Goal: Transaction & Acquisition: Purchase product/service

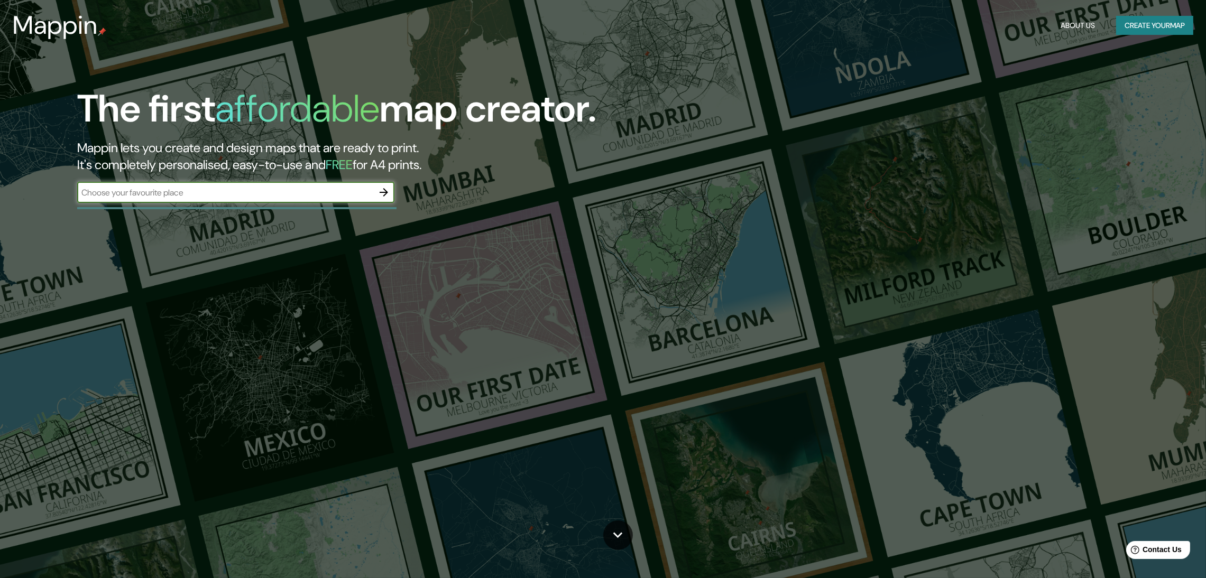
click at [290, 187] on input "text" at bounding box center [225, 193] width 296 height 12
type input "LIMA"
click at [390, 186] on icon "button" at bounding box center [383, 192] width 13 height 13
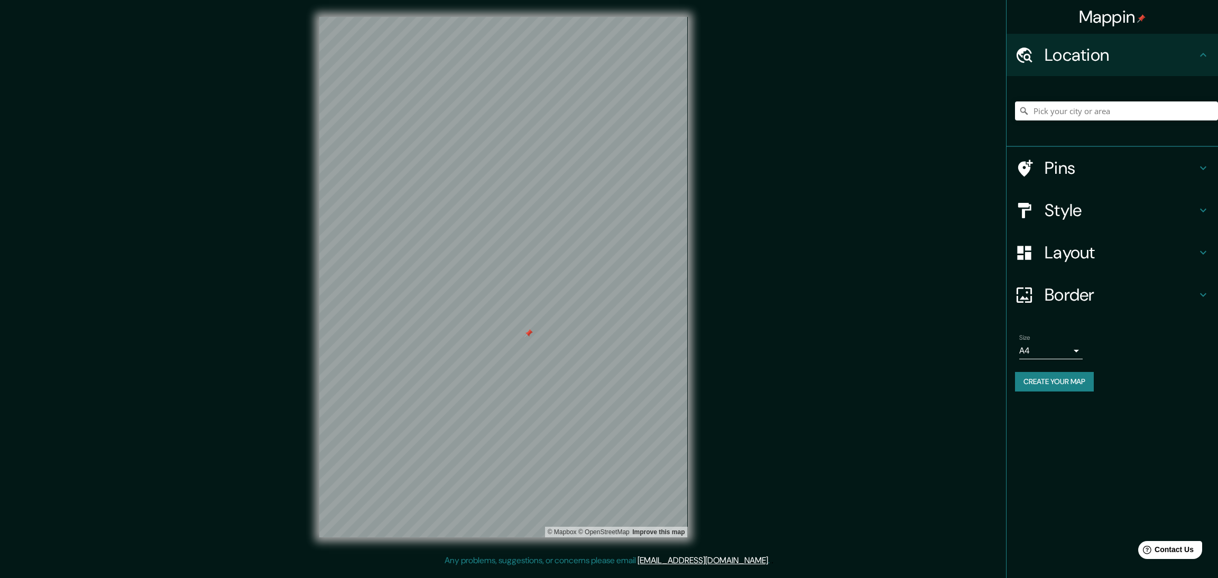
drag, startPoint x: 515, startPoint y: 329, endPoint x: 524, endPoint y: 333, distance: 9.5
click at [524, 333] on div at bounding box center [528, 333] width 8 height 8
click at [498, 345] on div at bounding box center [494, 349] width 8 height 8
click at [1054, 372] on button "Create your map" at bounding box center [1054, 382] width 79 height 20
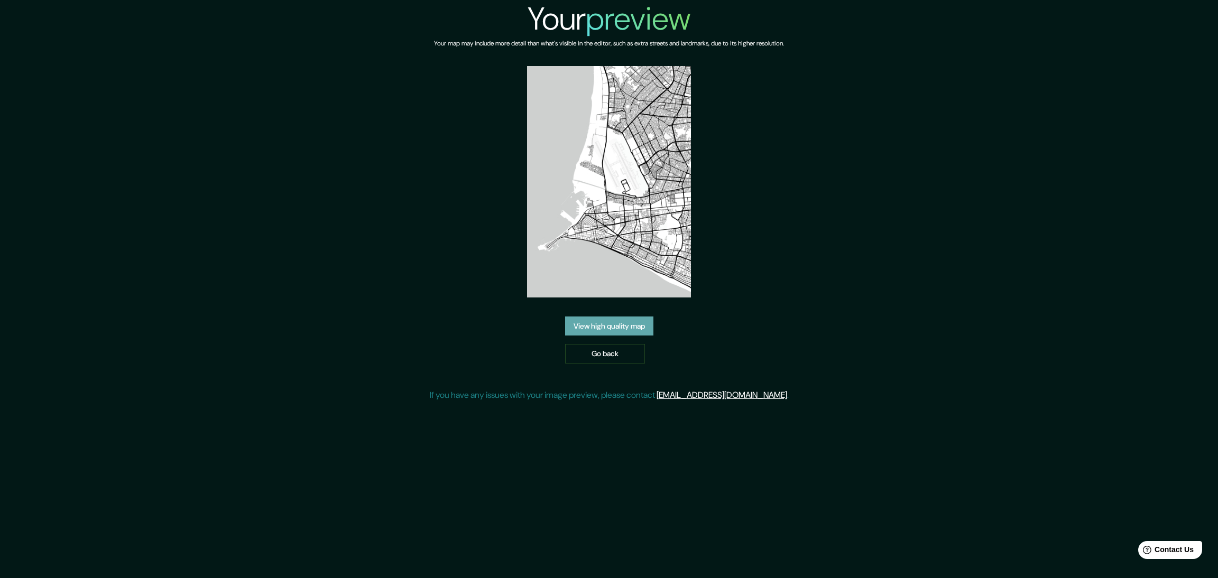
click at [622, 317] on link "View high quality map" at bounding box center [609, 327] width 88 height 20
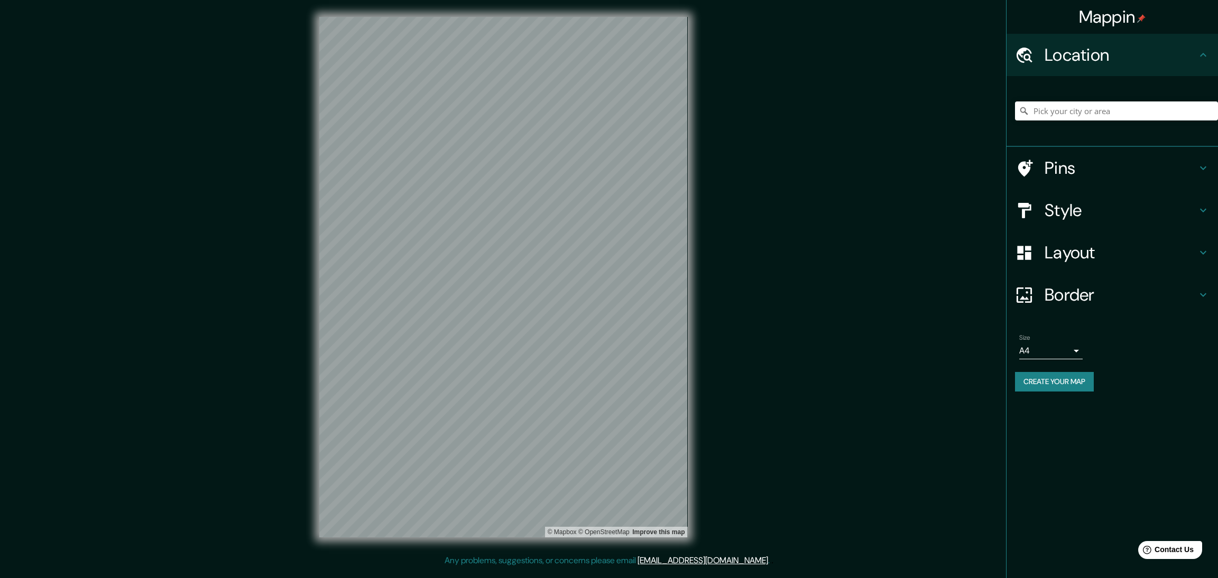
click at [1071, 158] on h4 "Pins" at bounding box center [1121, 168] width 152 height 21
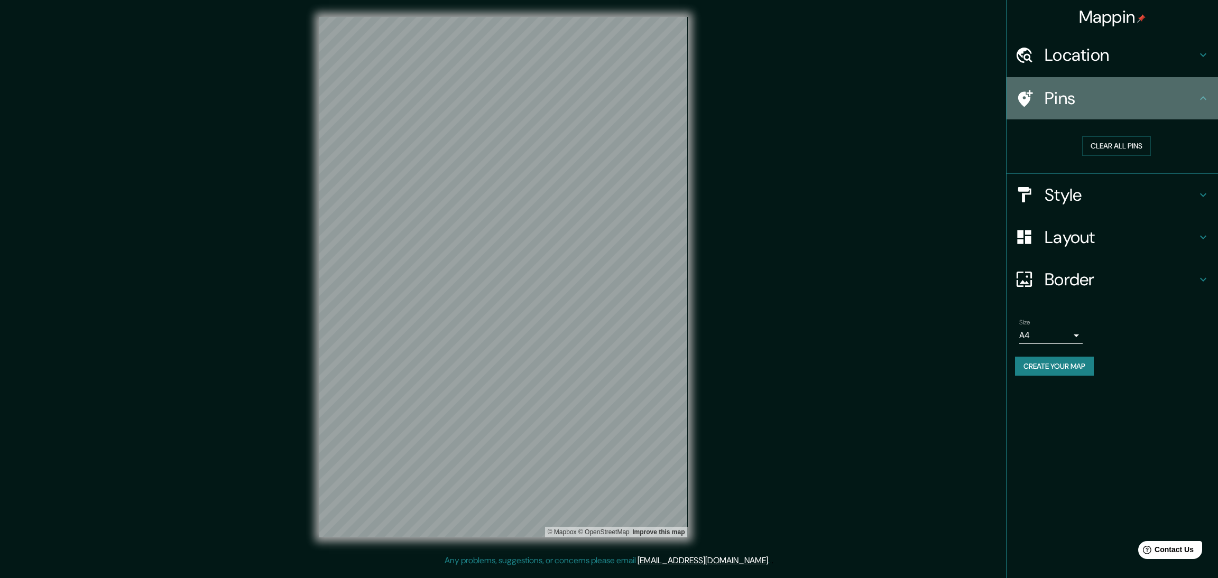
click at [1130, 95] on div "Pins" at bounding box center [1112, 98] width 211 height 42
click at [1197, 88] on h4 "Pins" at bounding box center [1121, 98] width 152 height 21
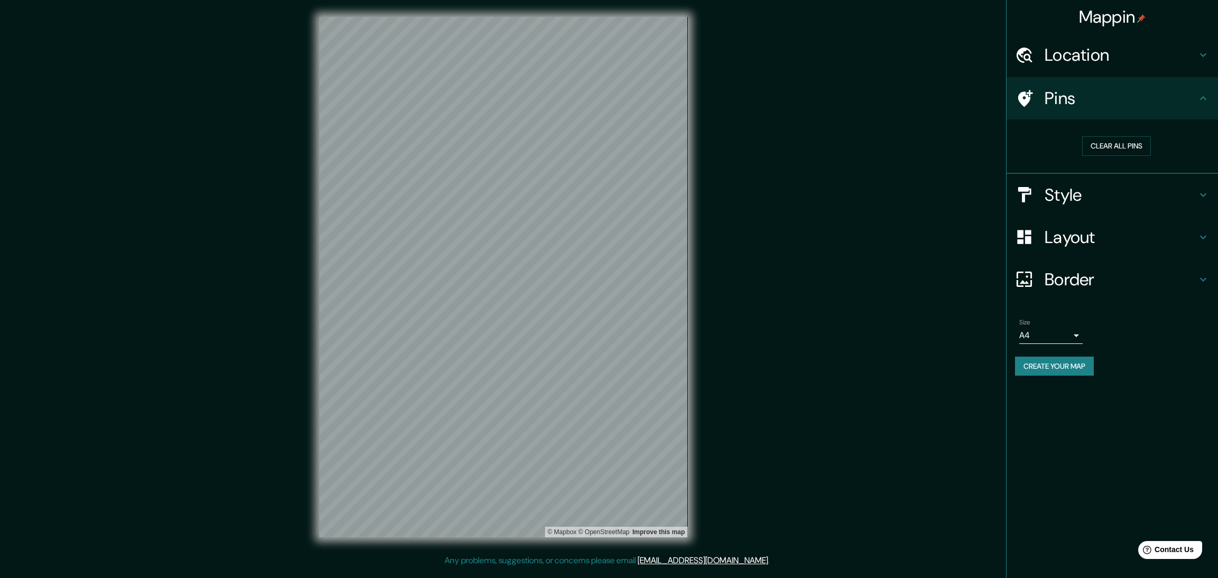
click at [1206, 92] on icon at bounding box center [1203, 98] width 13 height 13
click at [1210, 174] on div "Style" at bounding box center [1112, 195] width 211 height 42
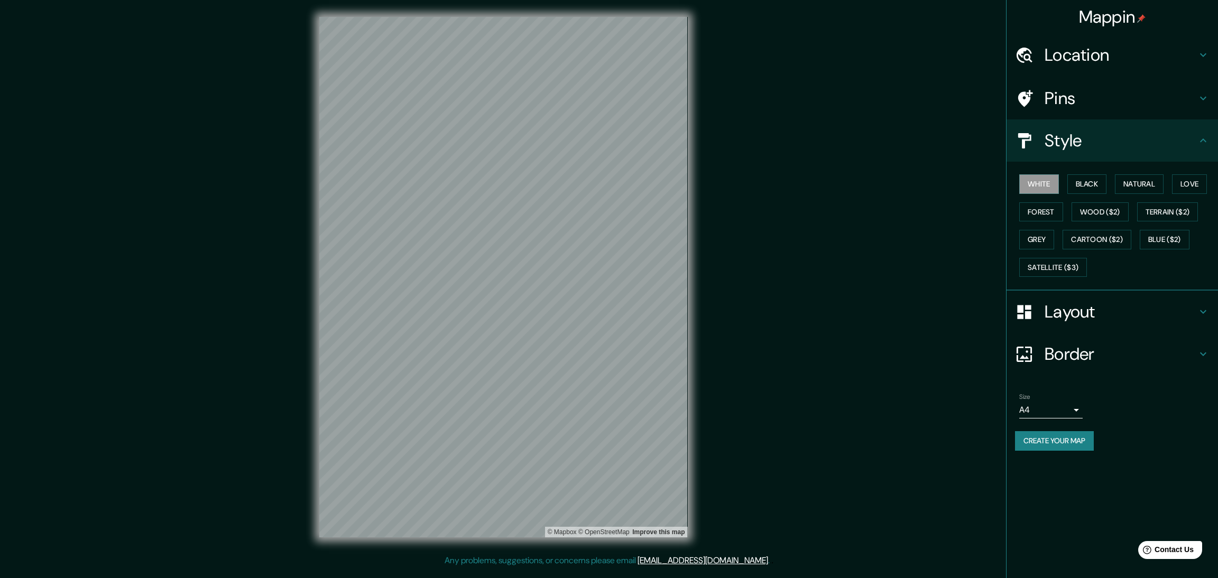
click at [1188, 301] on h4 "Layout" at bounding box center [1121, 311] width 152 height 21
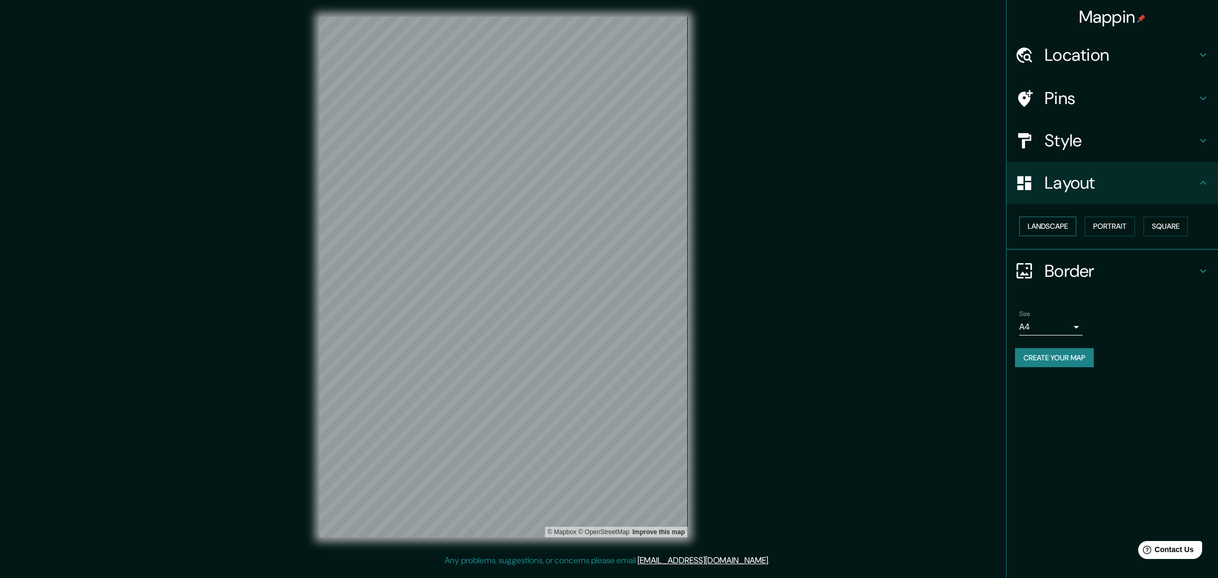
click at [1059, 217] on button "Landscape" at bounding box center [1047, 227] width 57 height 20
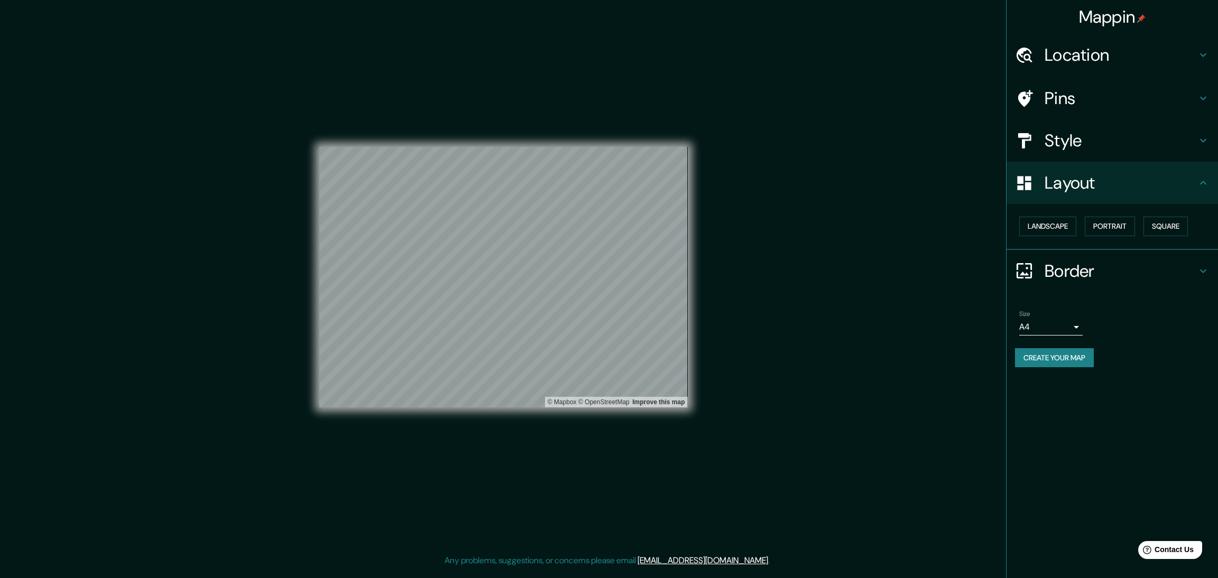
click at [1108, 261] on h4 "Border" at bounding box center [1121, 271] width 152 height 21
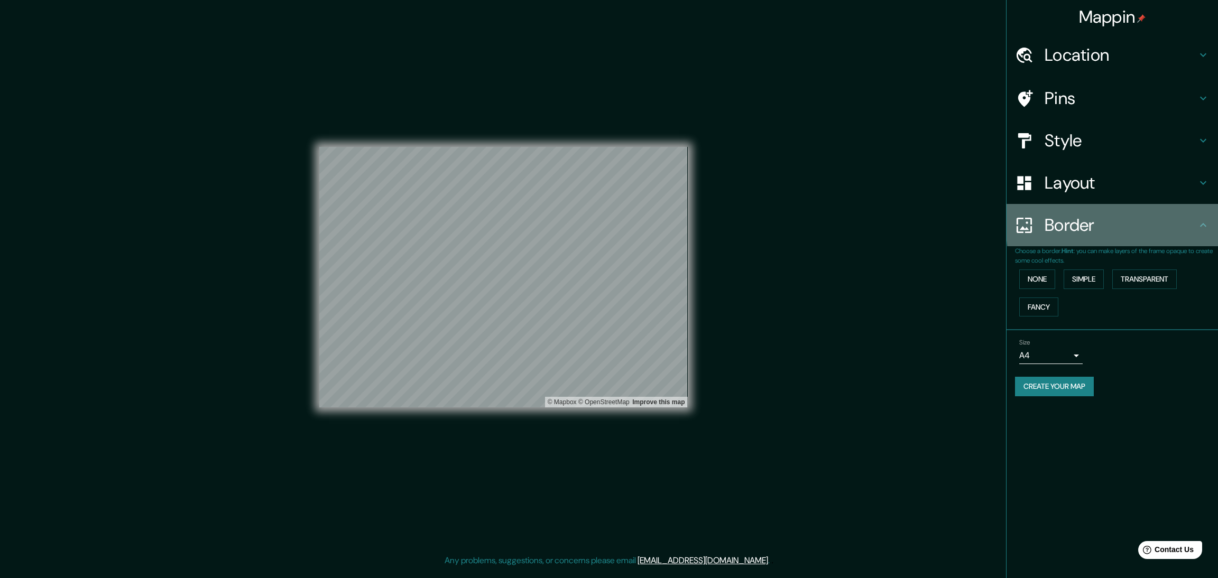
click at [1204, 219] on icon at bounding box center [1203, 225] width 13 height 13
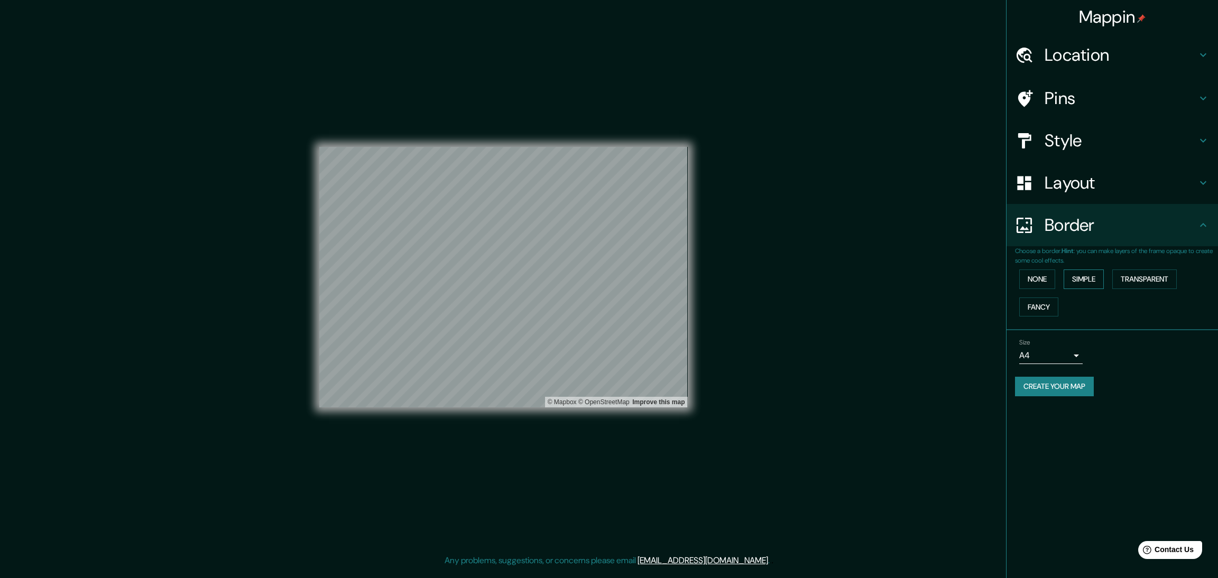
click at [1087, 270] on button "Simple" at bounding box center [1084, 280] width 40 height 20
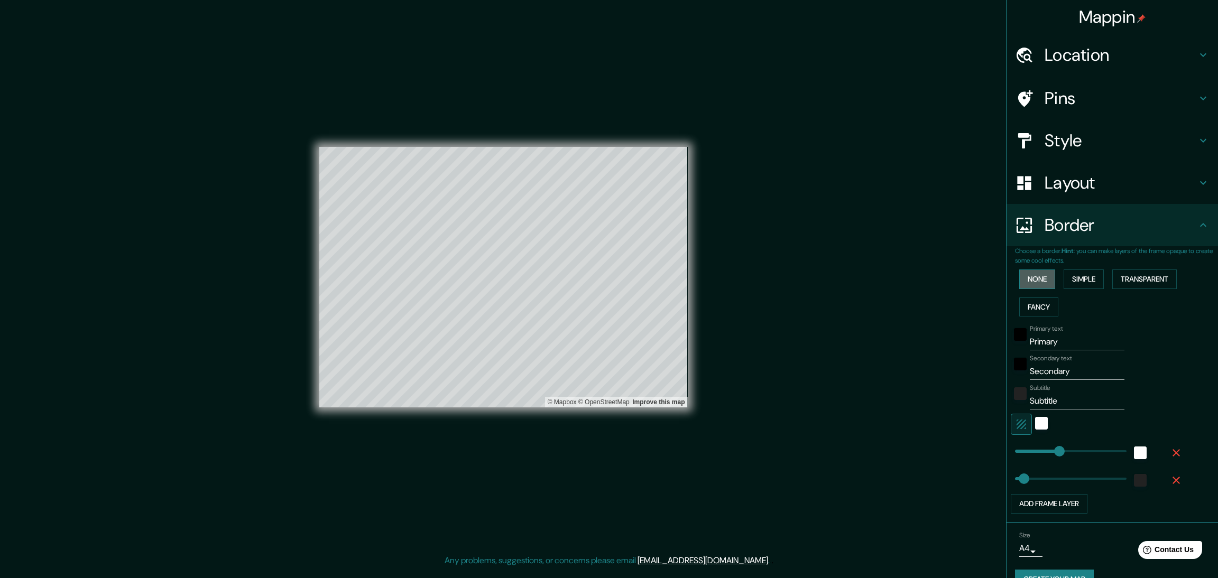
click at [1039, 270] on button "None" at bounding box center [1037, 280] width 36 height 20
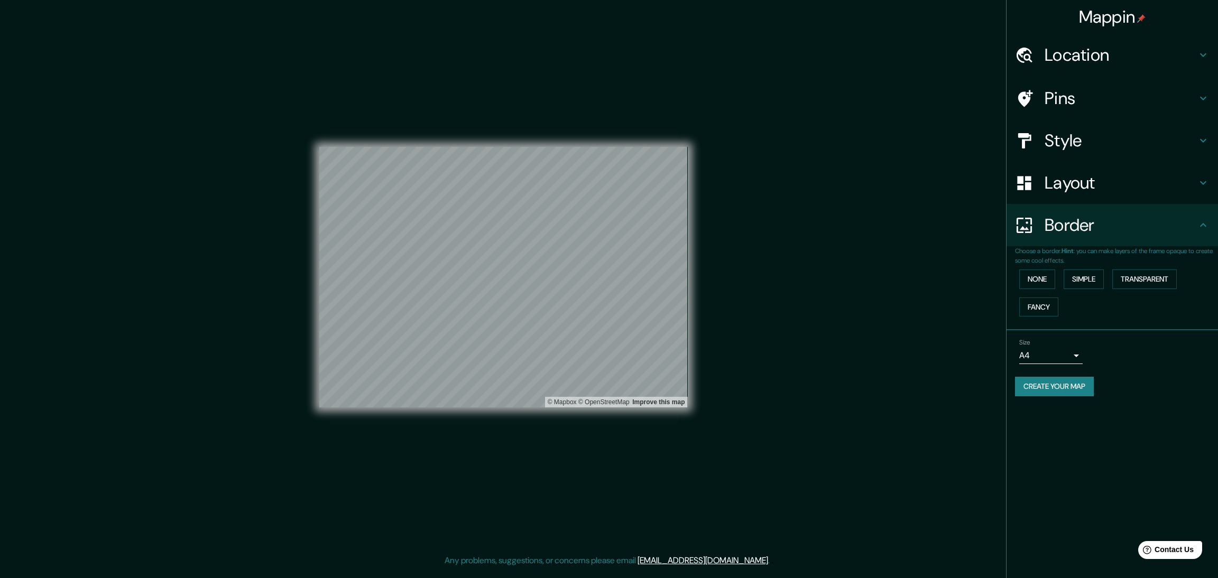
click at [1168, 265] on div "None Simple Transparent Fancy" at bounding box center [1116, 293] width 203 height 56
click at [1154, 270] on button "Transparent" at bounding box center [1144, 280] width 64 height 20
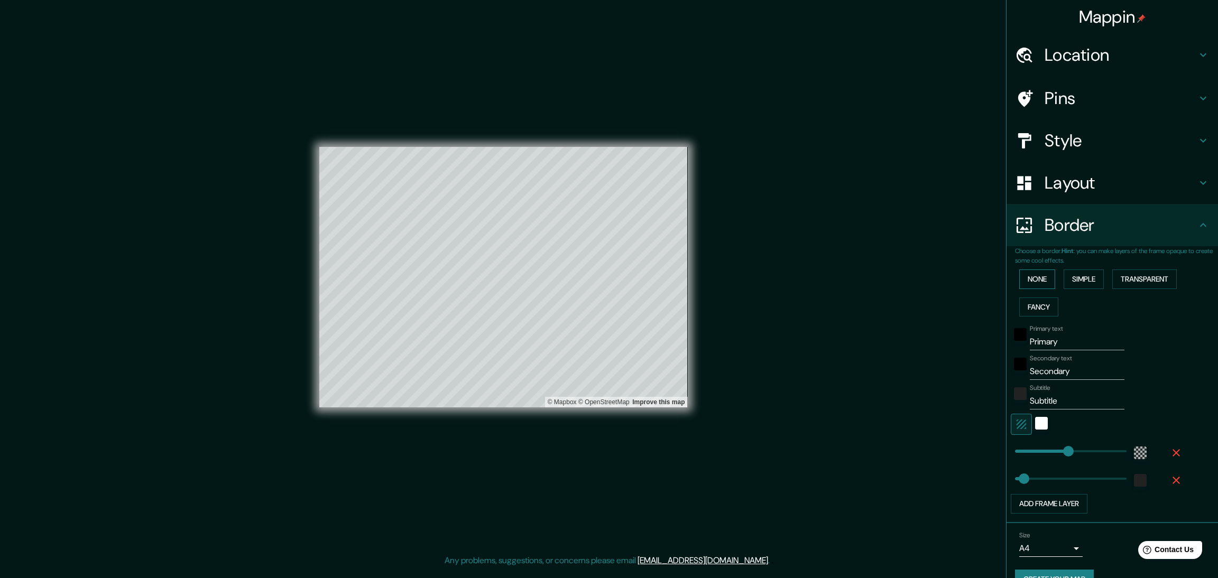
click at [1033, 270] on button "None" at bounding box center [1037, 280] width 36 height 20
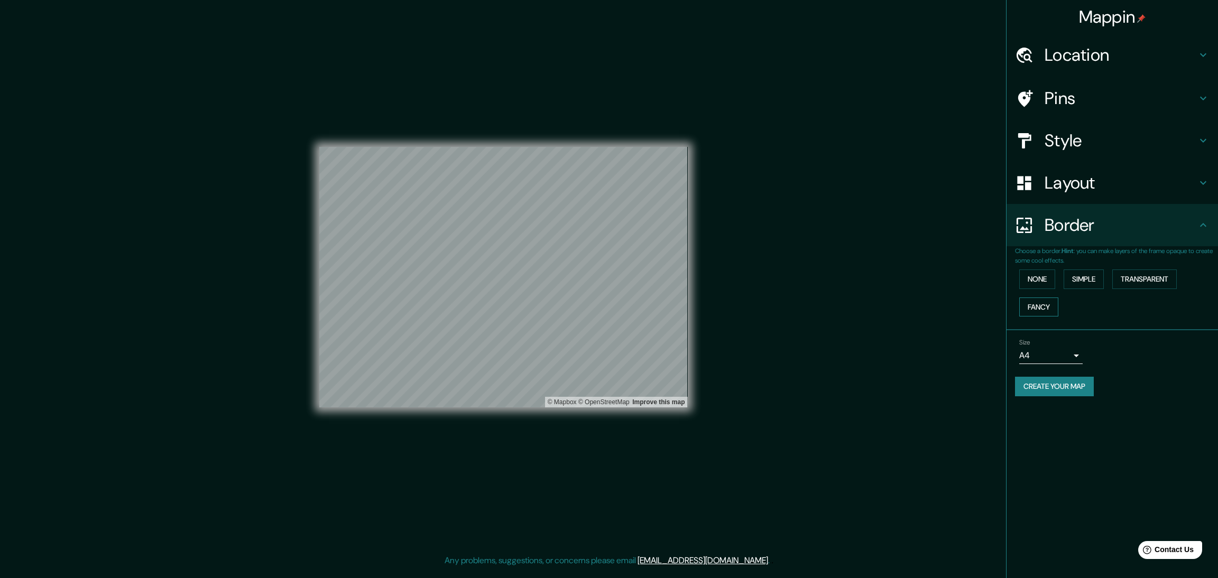
click at [1058, 298] on button "Fancy" at bounding box center [1038, 308] width 39 height 20
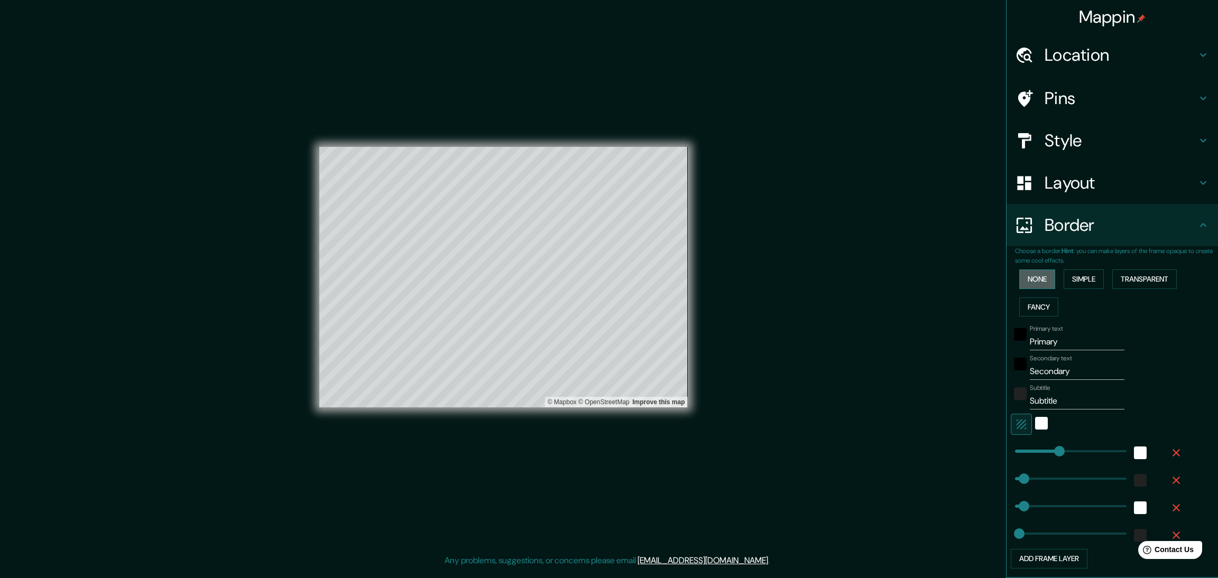
click at [1039, 270] on button "None" at bounding box center [1037, 280] width 36 height 20
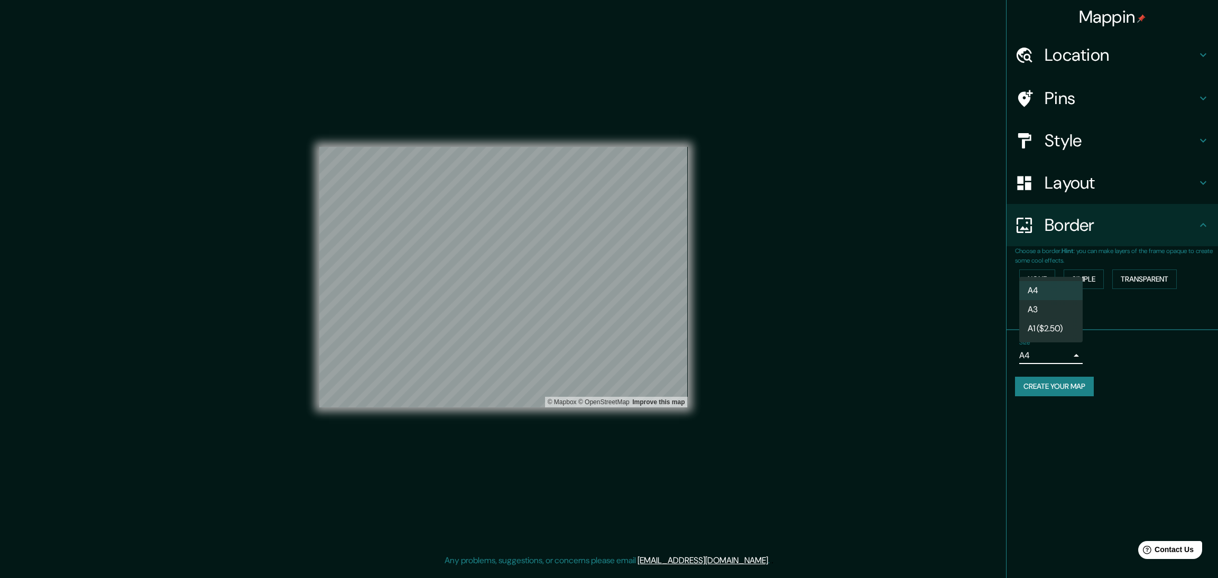
click at [1064, 273] on body "Mappin Location Pins Style Layout Border Choose a border. Hint : you can make l…" at bounding box center [609, 289] width 1218 height 578
click at [1065, 303] on li "A3" at bounding box center [1050, 309] width 63 height 19
